Goal: Navigation & Orientation: Understand site structure

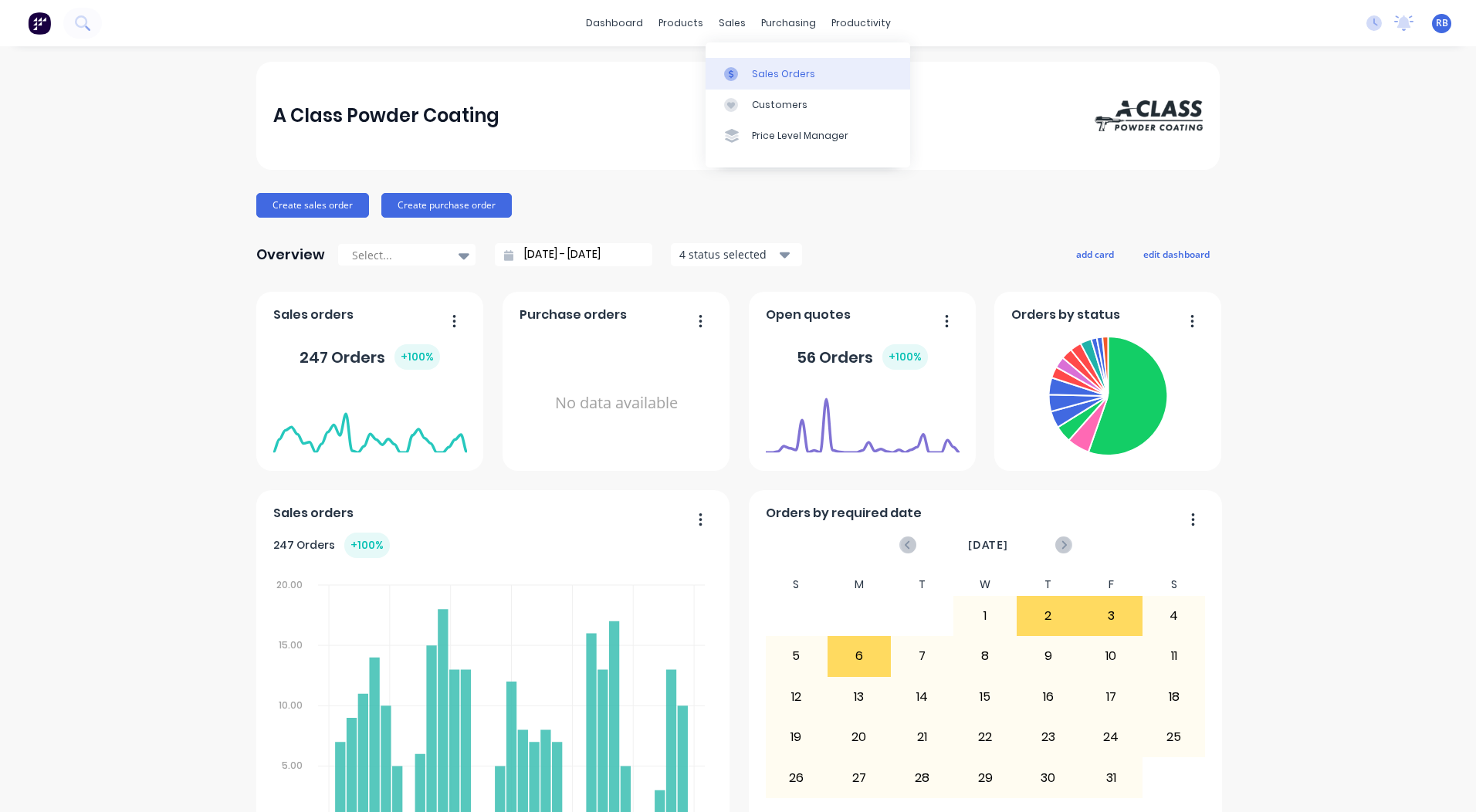
click at [767, 64] on link "Sales Orders" at bounding box center [808, 73] width 205 height 31
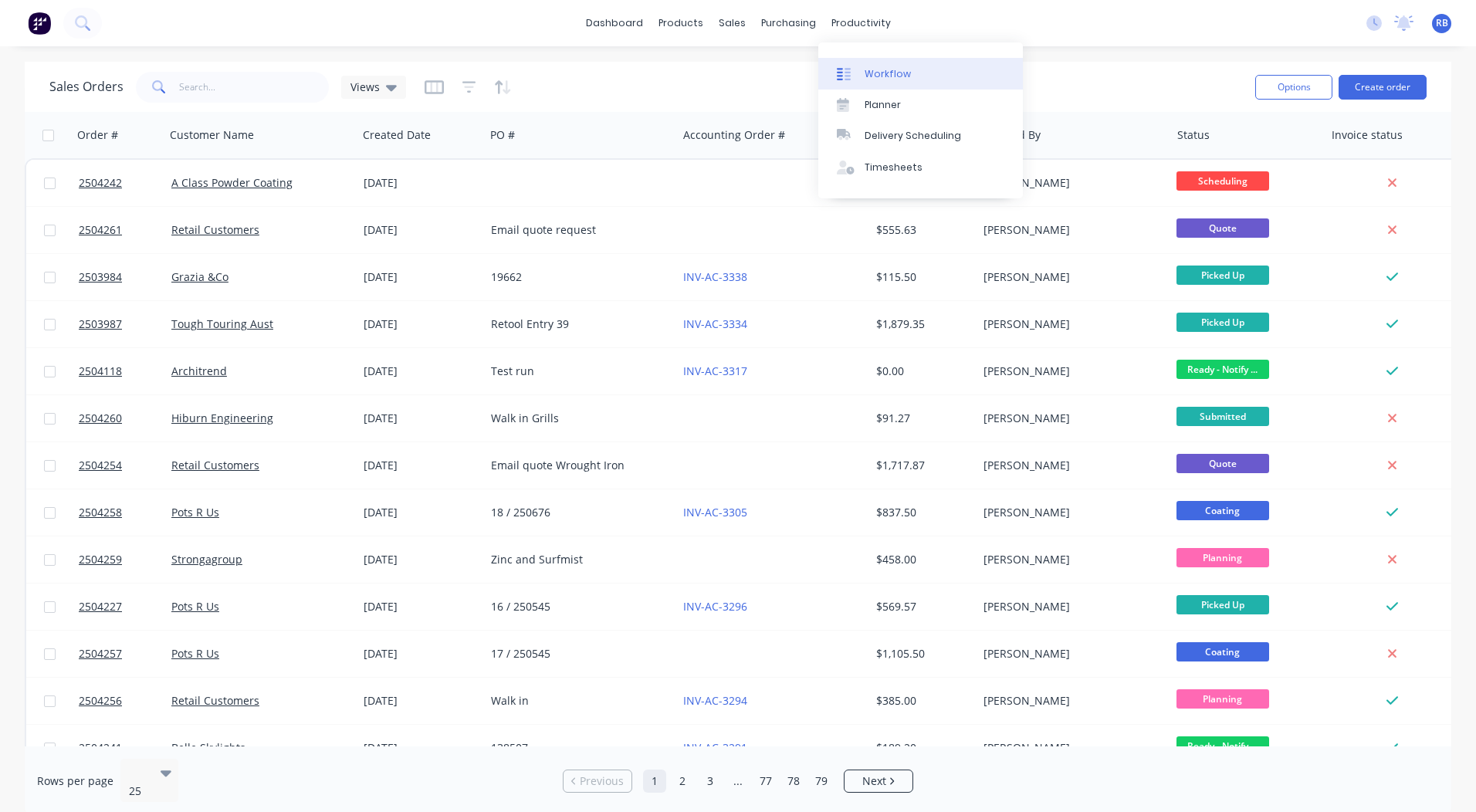
click at [868, 76] on div "Workflow" at bounding box center [888, 74] width 47 height 14
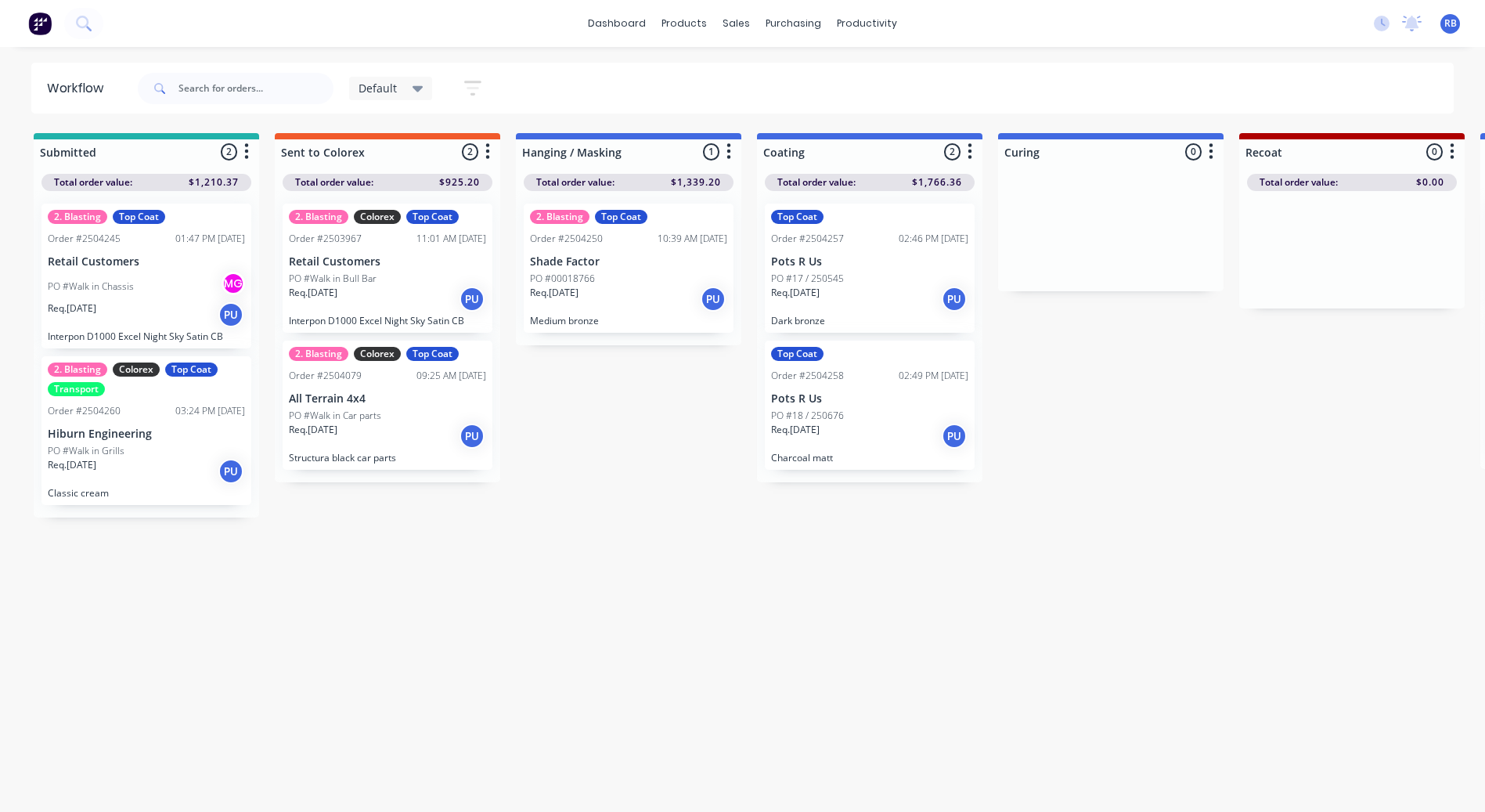
click at [407, 90] on div "Default" at bounding box center [390, 88] width 65 height 14
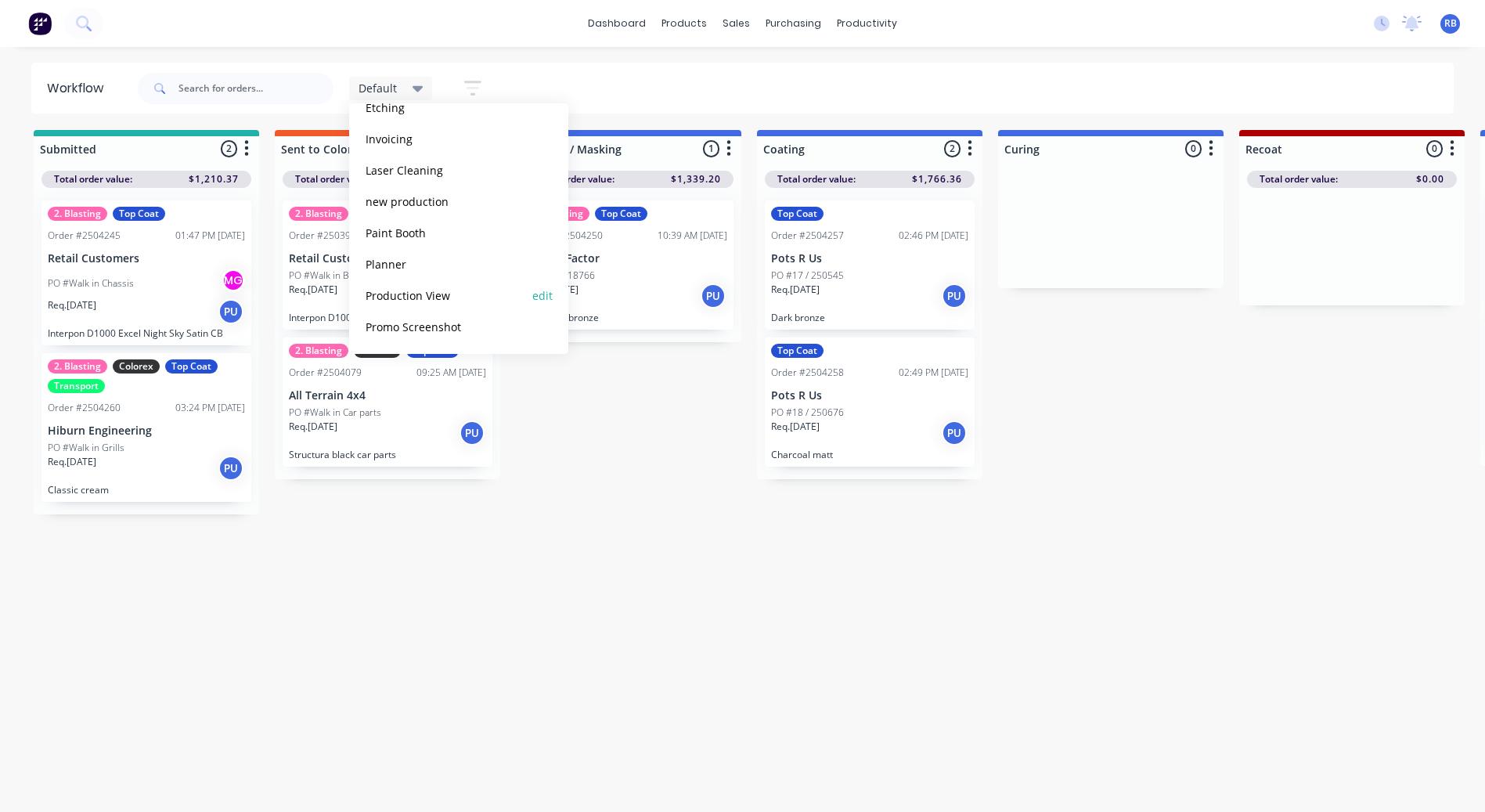
scroll to position [15, 0]
click at [427, 290] on button "Production View" at bounding box center [444, 295] width 167 height 18
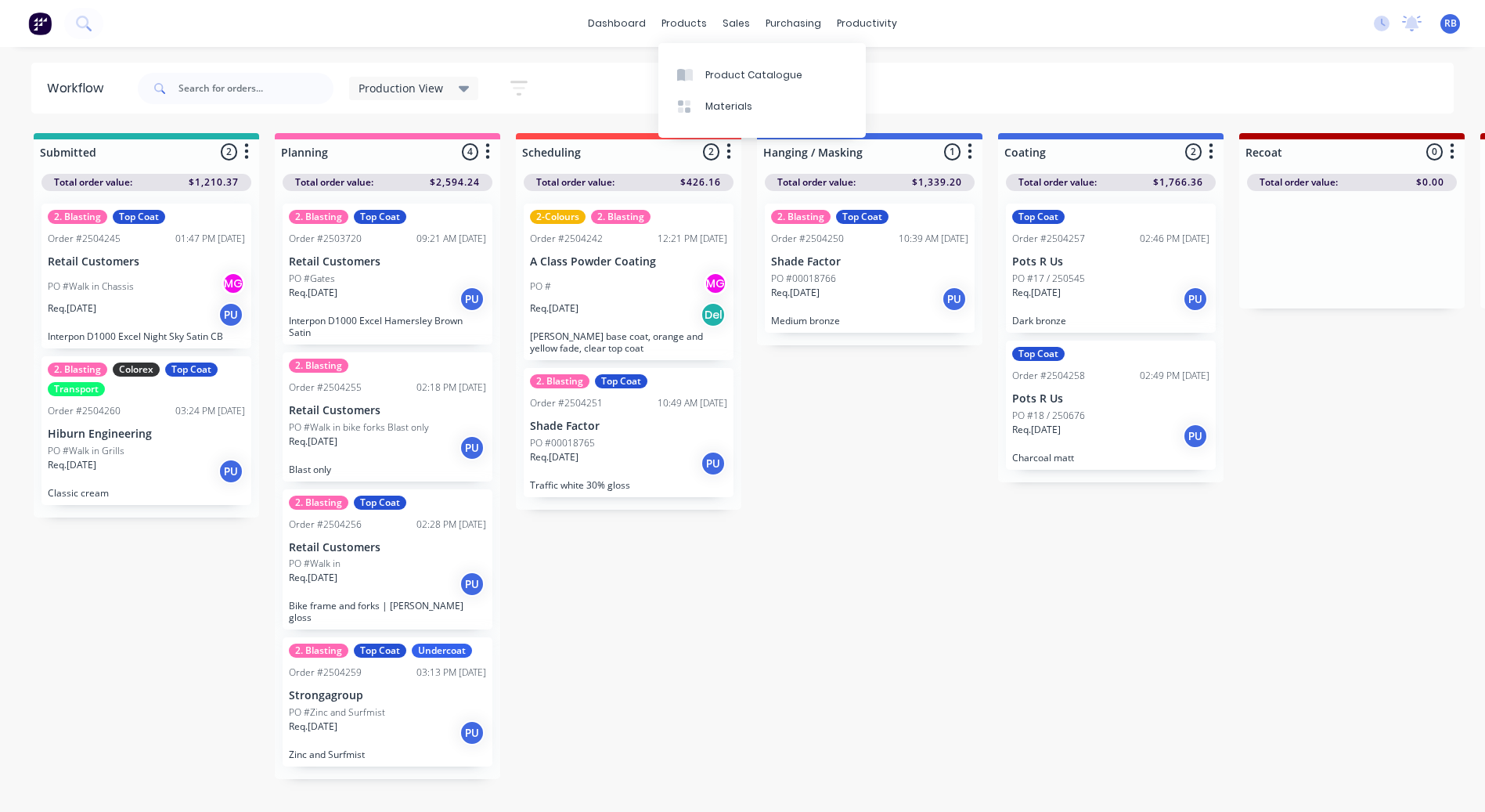
click at [183, 0] on html "dashboard products sales purchasing productivity dashboard products Product Cat…" at bounding box center [742, 358] width 1485 height 717
